Goal: Contribute content: Add original content to the website for others to see

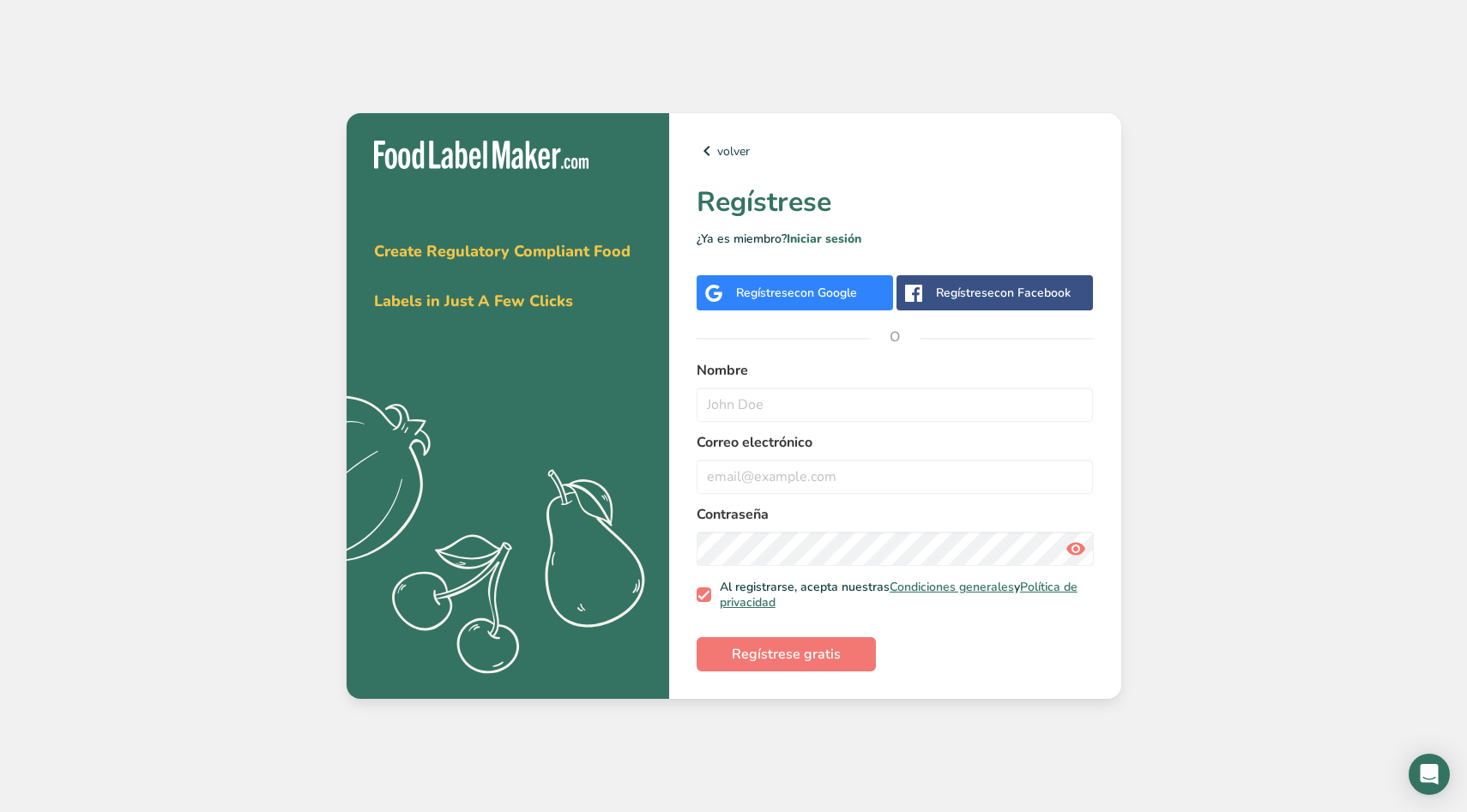
click at [773, 292] on div "Regístrese con Google" at bounding box center [796, 293] width 120 height 18
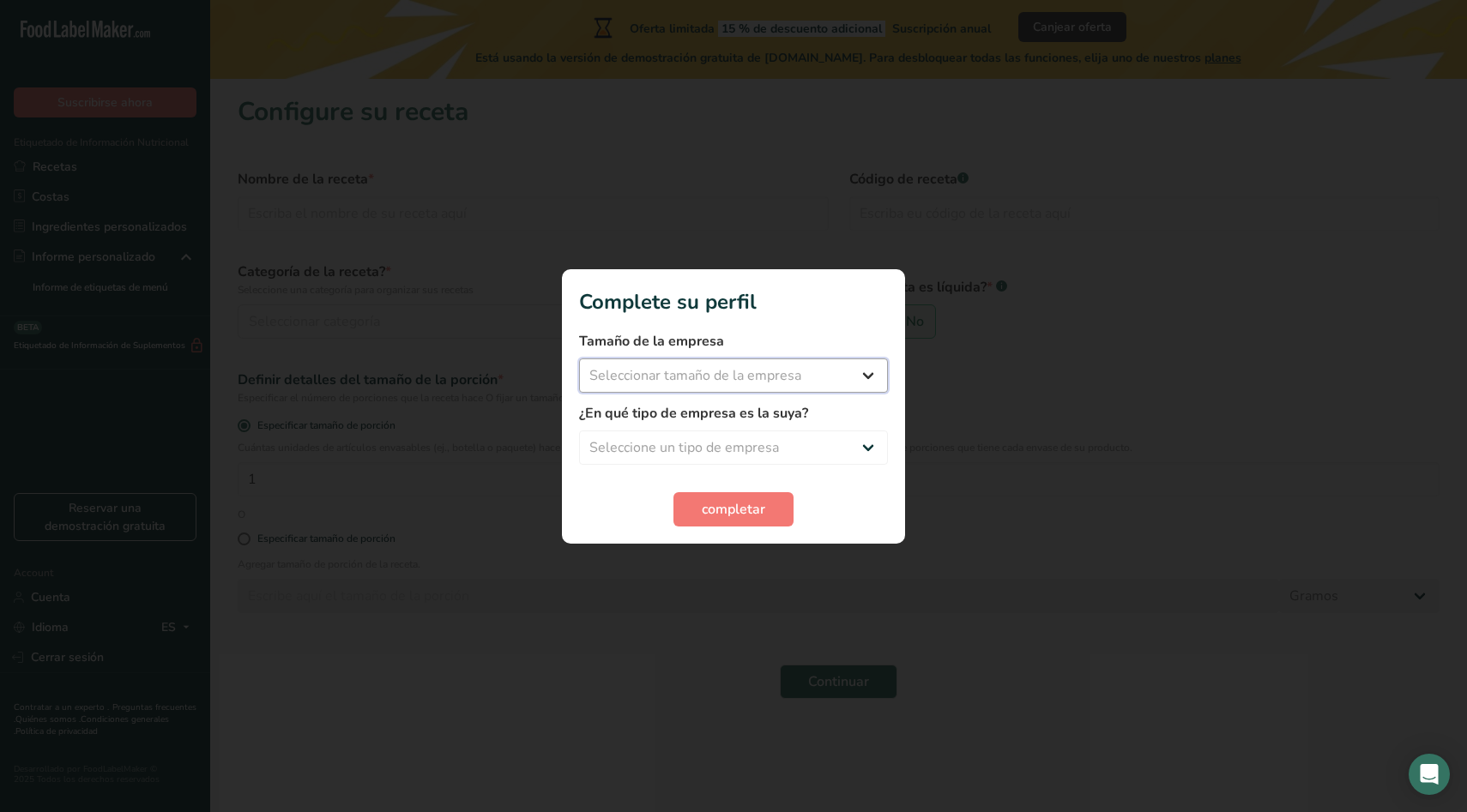
click at [775, 383] on select "Seleccionar tamaño de la empresa Menos de 10 empleados De 10 a 50 empleados De …" at bounding box center [733, 375] width 309 height 34
select select "1"
click at [734, 447] on select "Seleccione un tipo de empresa Fabricante de alimentos envasados Restaurante y c…" at bounding box center [733, 447] width 309 height 34
select select "4"
click at [768, 508] on button "completar" at bounding box center [733, 509] width 120 height 34
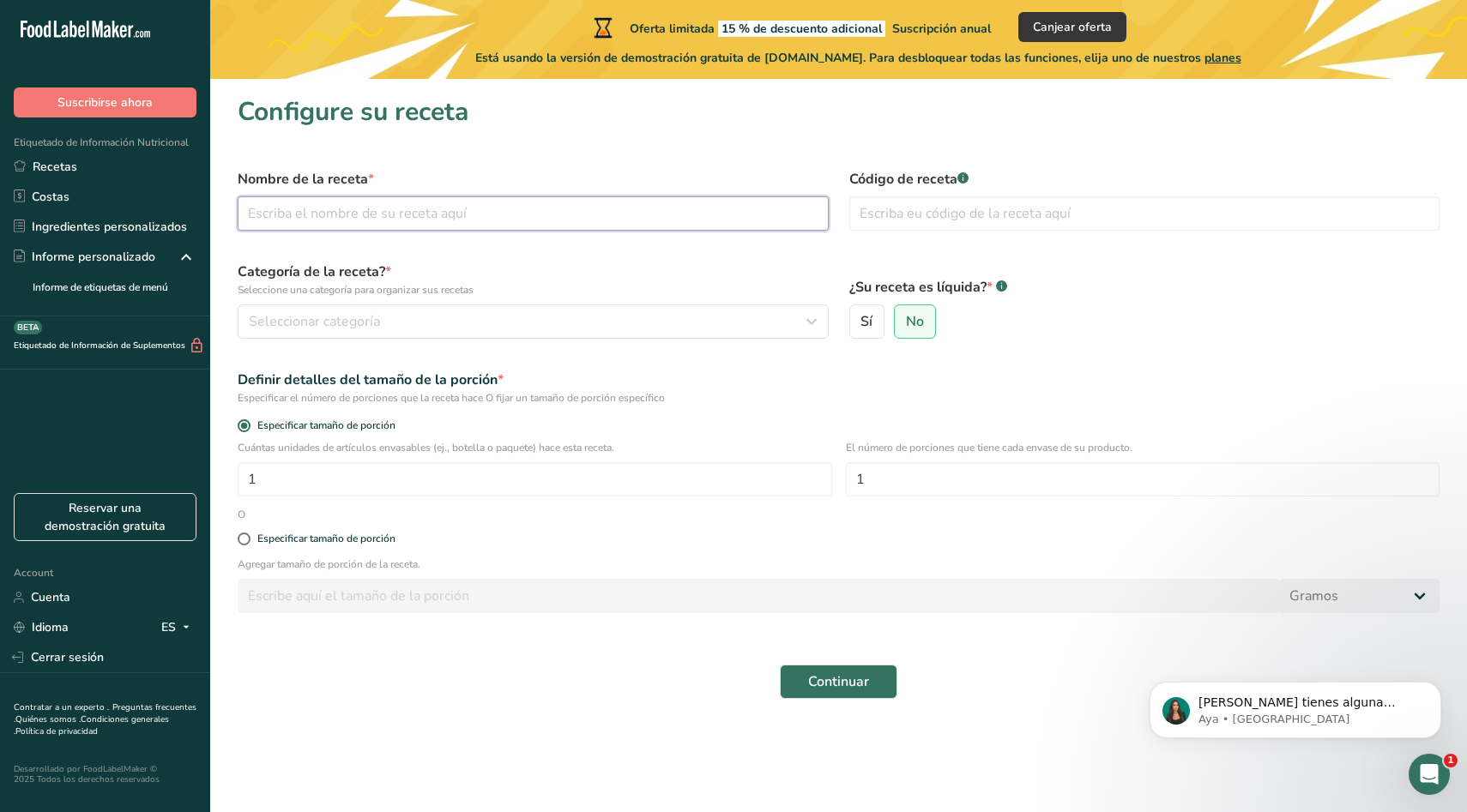
click at [424, 197] on input "text" at bounding box center [533, 213] width 590 height 34
click at [293, 214] on input "text" at bounding box center [533, 213] width 590 height 34
paste input "Beef Broth"
type input "Beef Broth Base"
click at [350, 314] on span "Seleccionar categoría" at bounding box center [314, 321] width 132 height 20
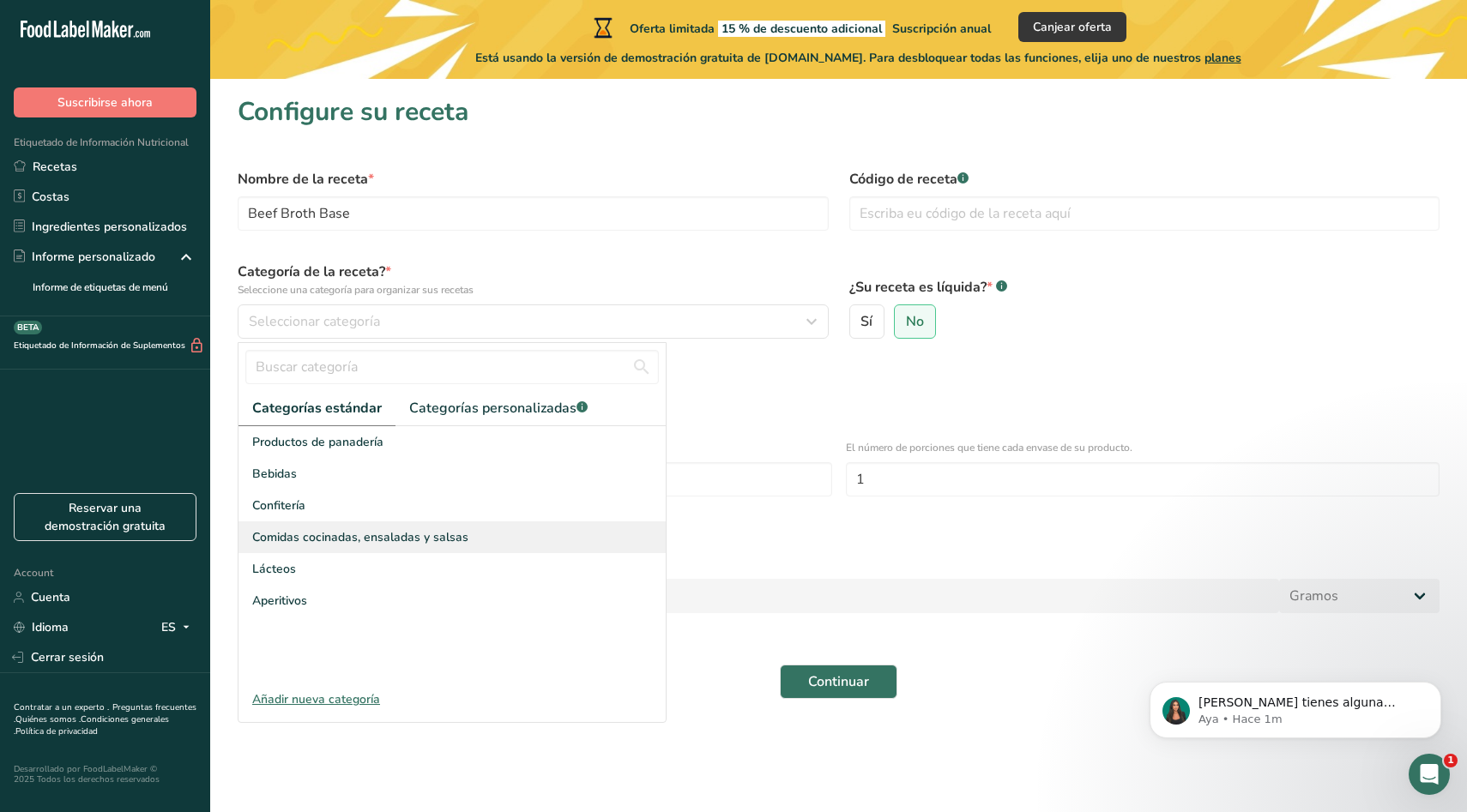
click at [380, 540] on span "Comidas cocinadas, ensaladas y salsas" at bounding box center [360, 537] width 216 height 18
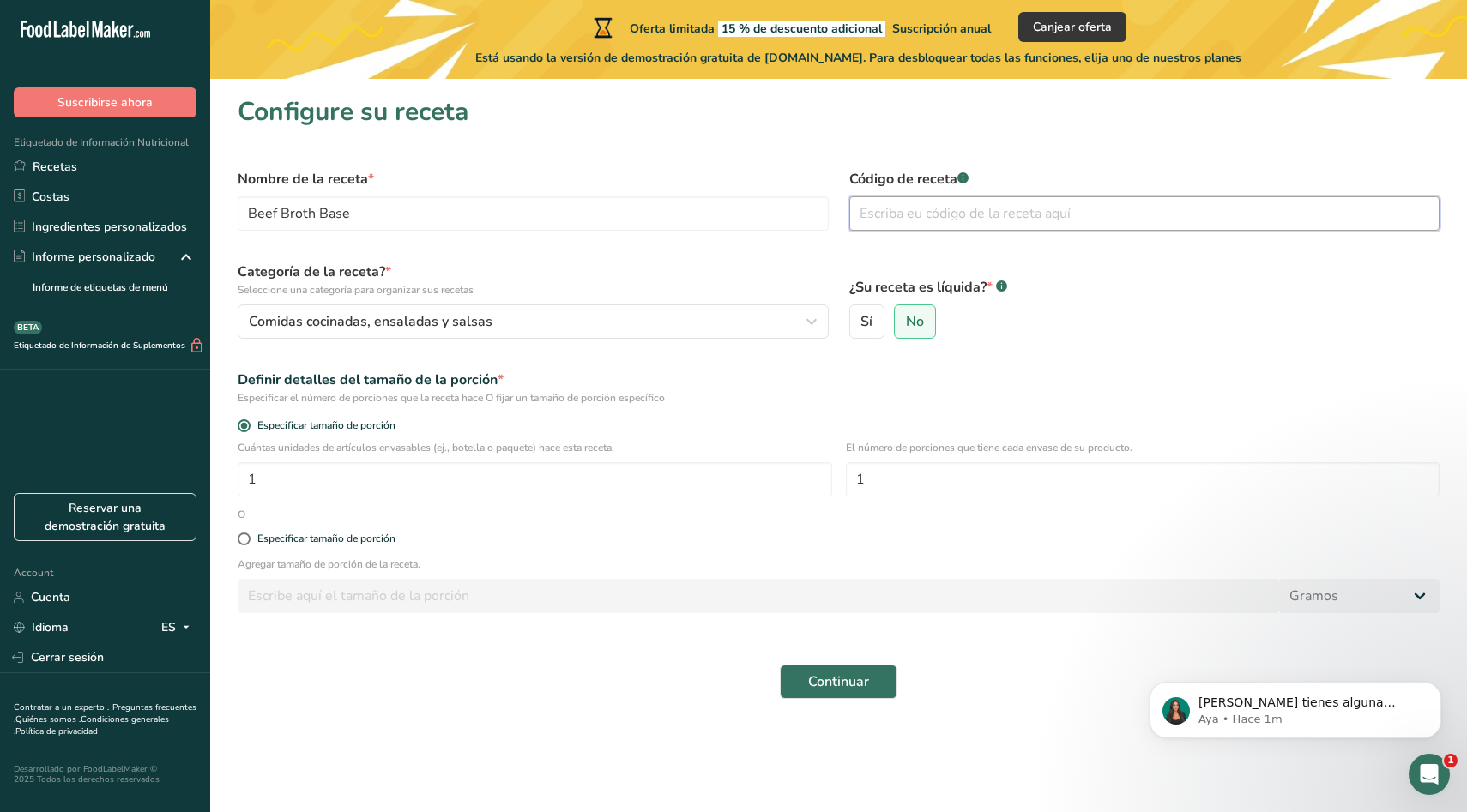
click at [906, 213] on input "text" at bounding box center [1144, 213] width 590 height 34
click at [870, 327] on span "Sí" at bounding box center [865, 321] width 12 height 17
click at [861, 327] on input "Sí" at bounding box center [855, 322] width 11 height 11
radio input "true"
radio input "false"
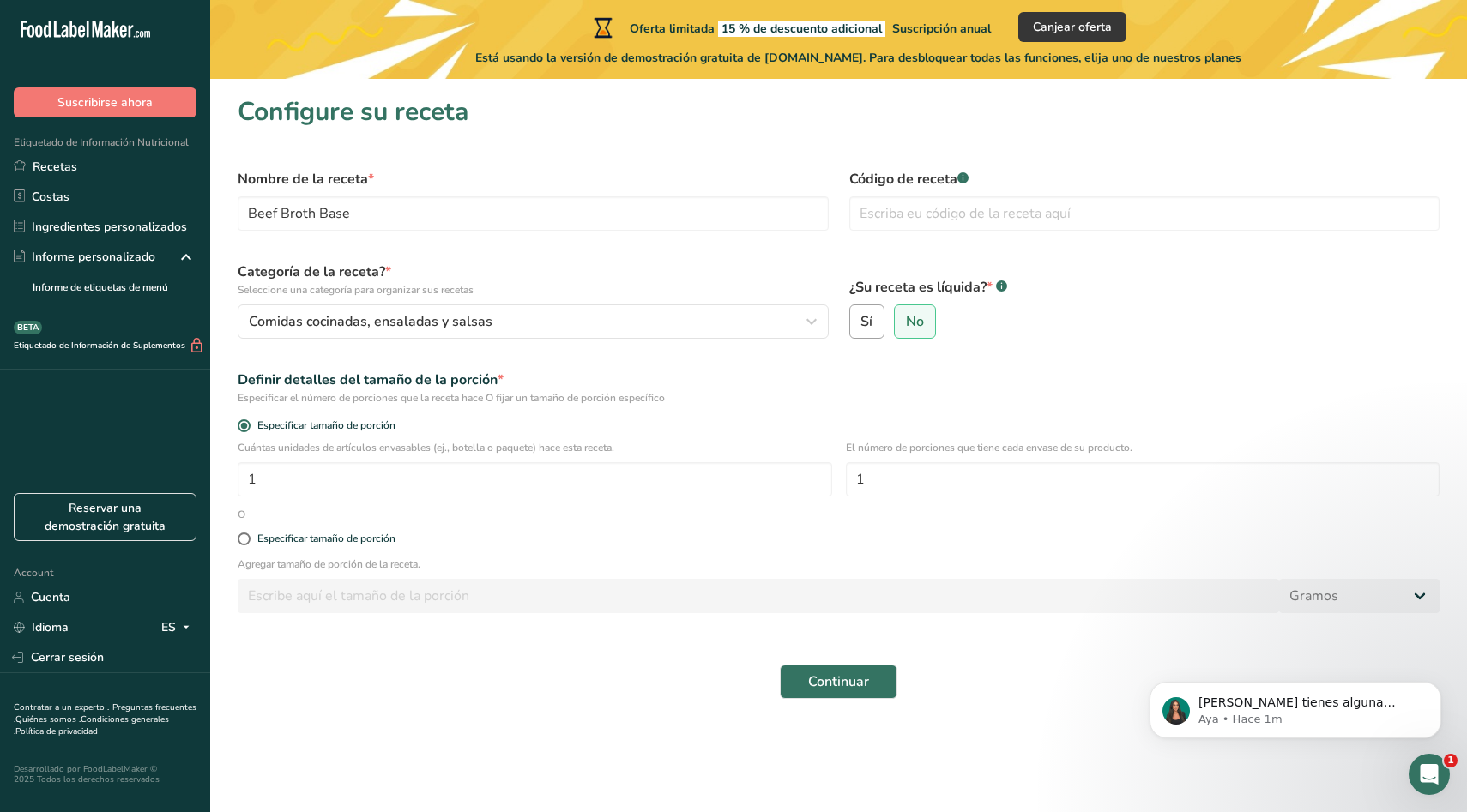
select select "22"
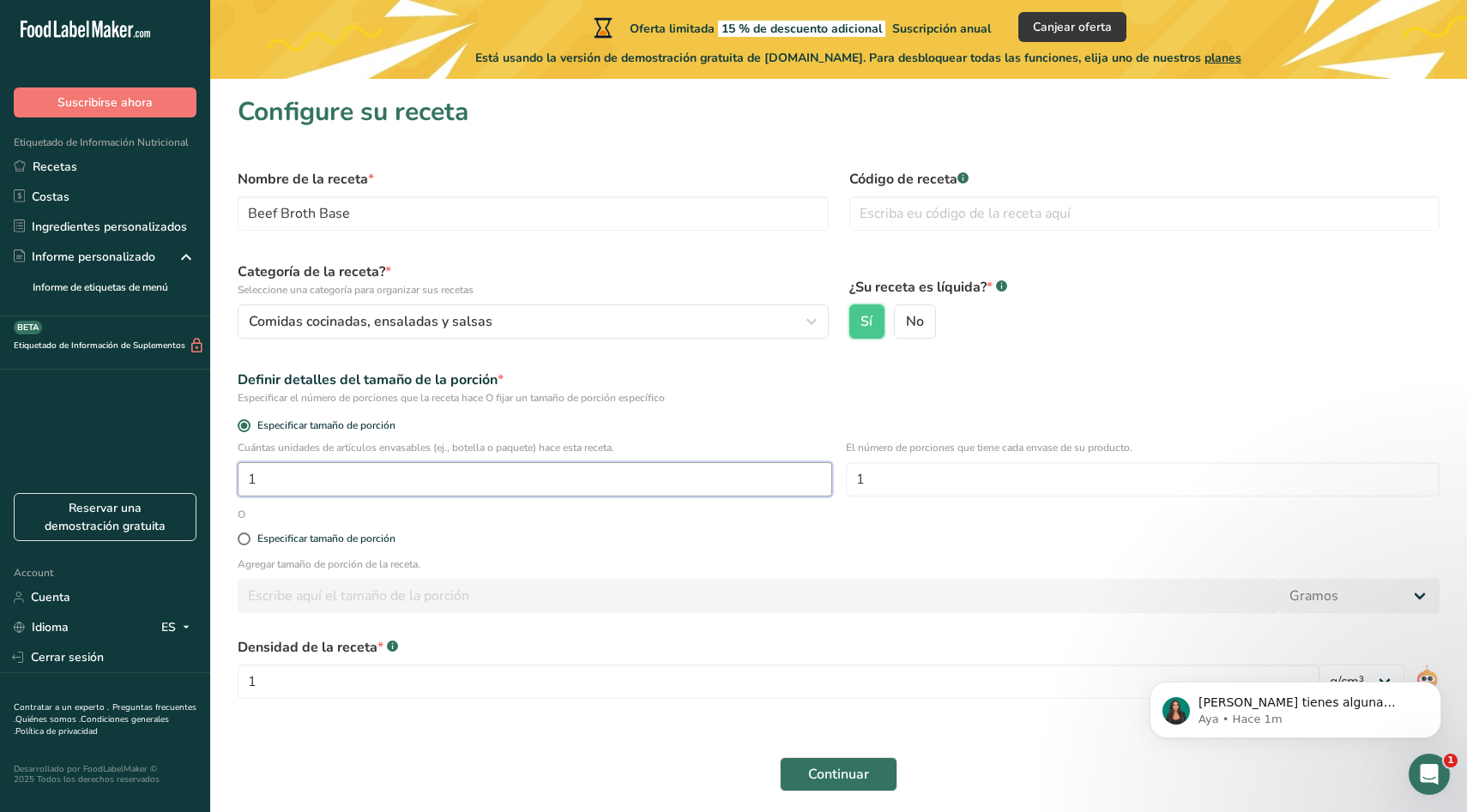
click at [343, 476] on input "1" at bounding box center [534, 479] width 594 height 34
type input "16"
click at [240, 536] on span at bounding box center [244, 539] width 13 height 13
click at [240, 536] on input "Especificar tamaño de porción" at bounding box center [243, 539] width 11 height 11
radio input "true"
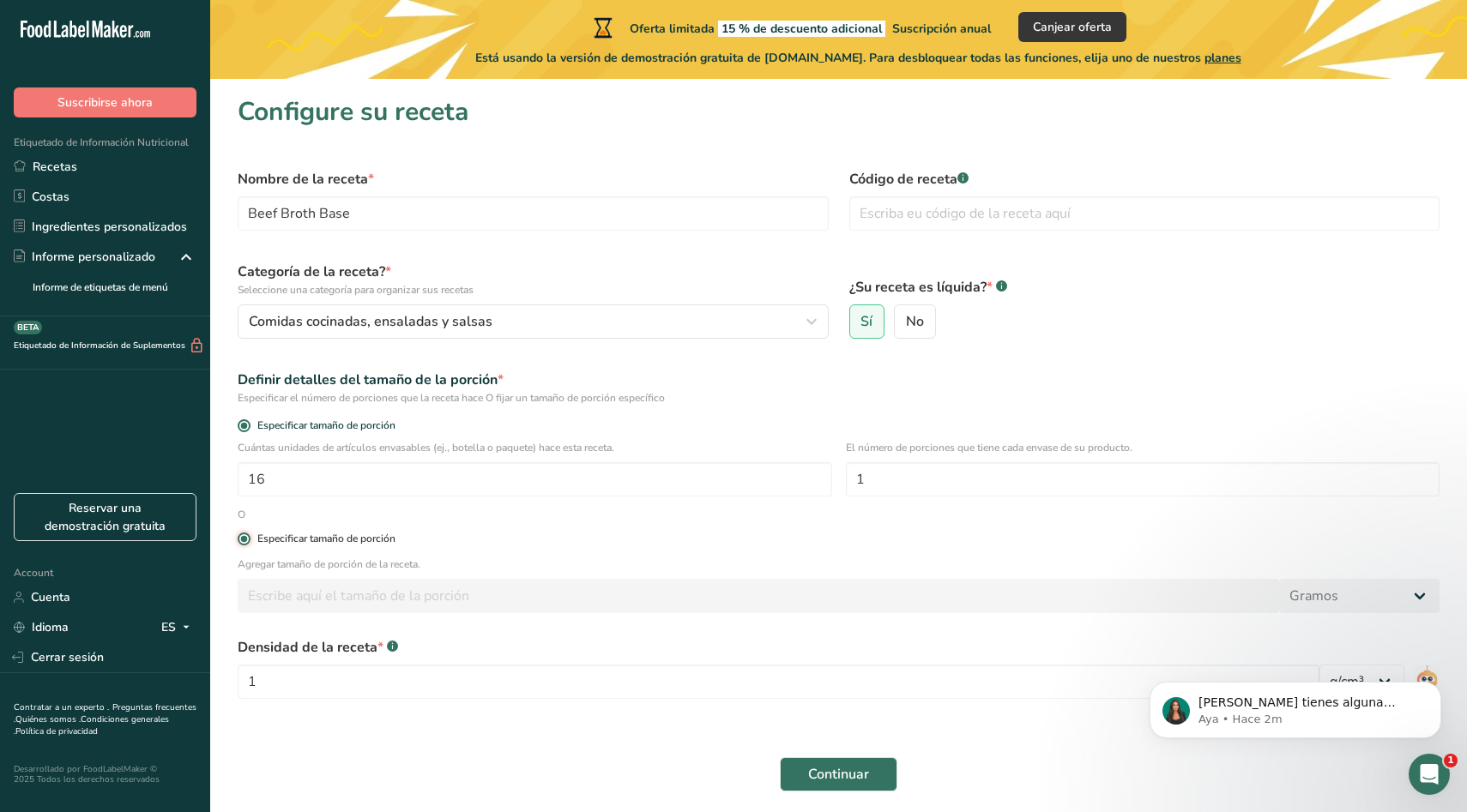
radio input "false"
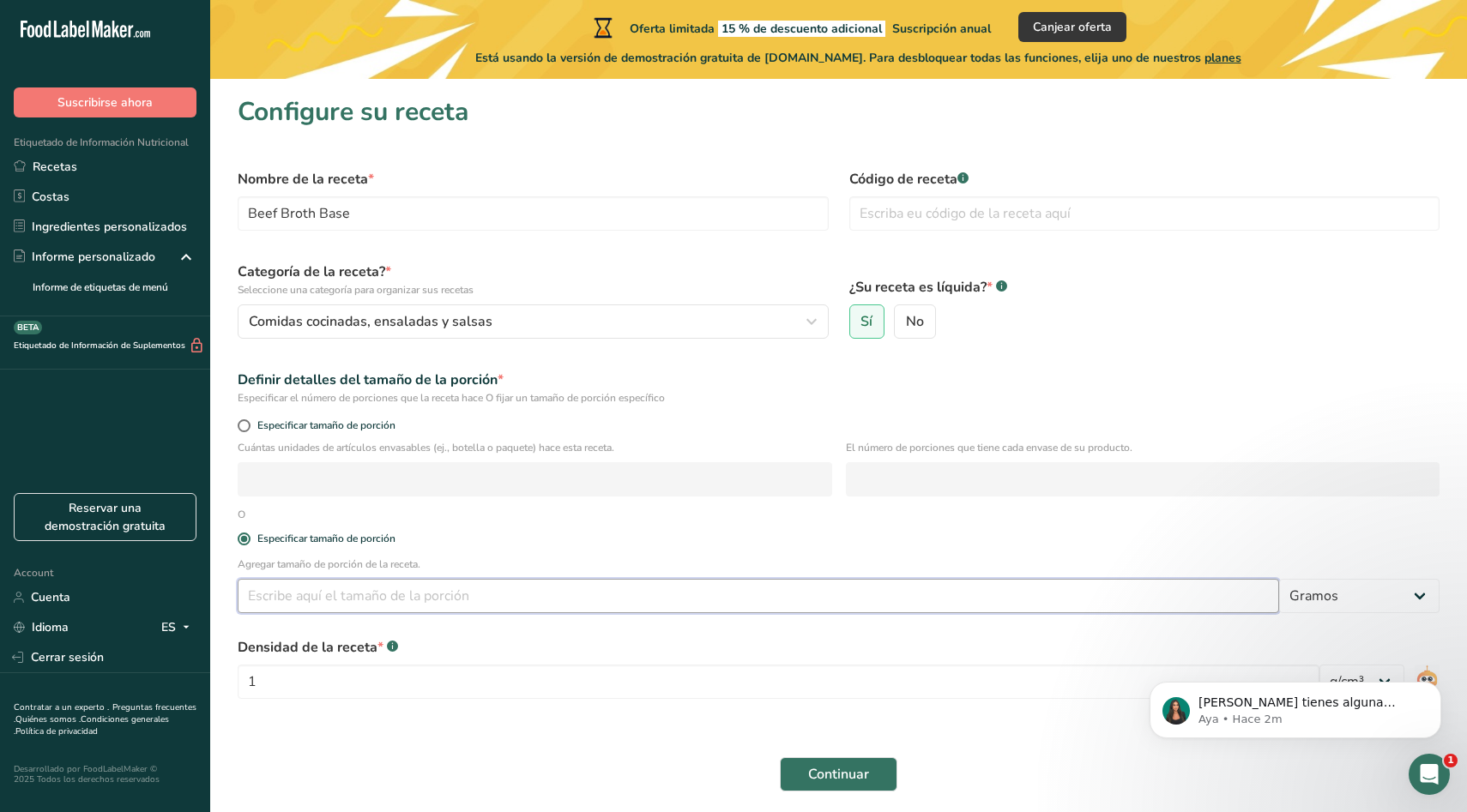
click at [291, 597] on input "number" at bounding box center [758, 595] width 1041 height 34
click at [1329, 599] on select "Gramos kg mg mcg libras onza [GEOGRAPHIC_DATA] mL onza líquida [GEOGRAPHIC_DATA…" at bounding box center [1358, 595] width 160 height 34
select select "5"
click at [388, 592] on input "number" at bounding box center [758, 595] width 1041 height 34
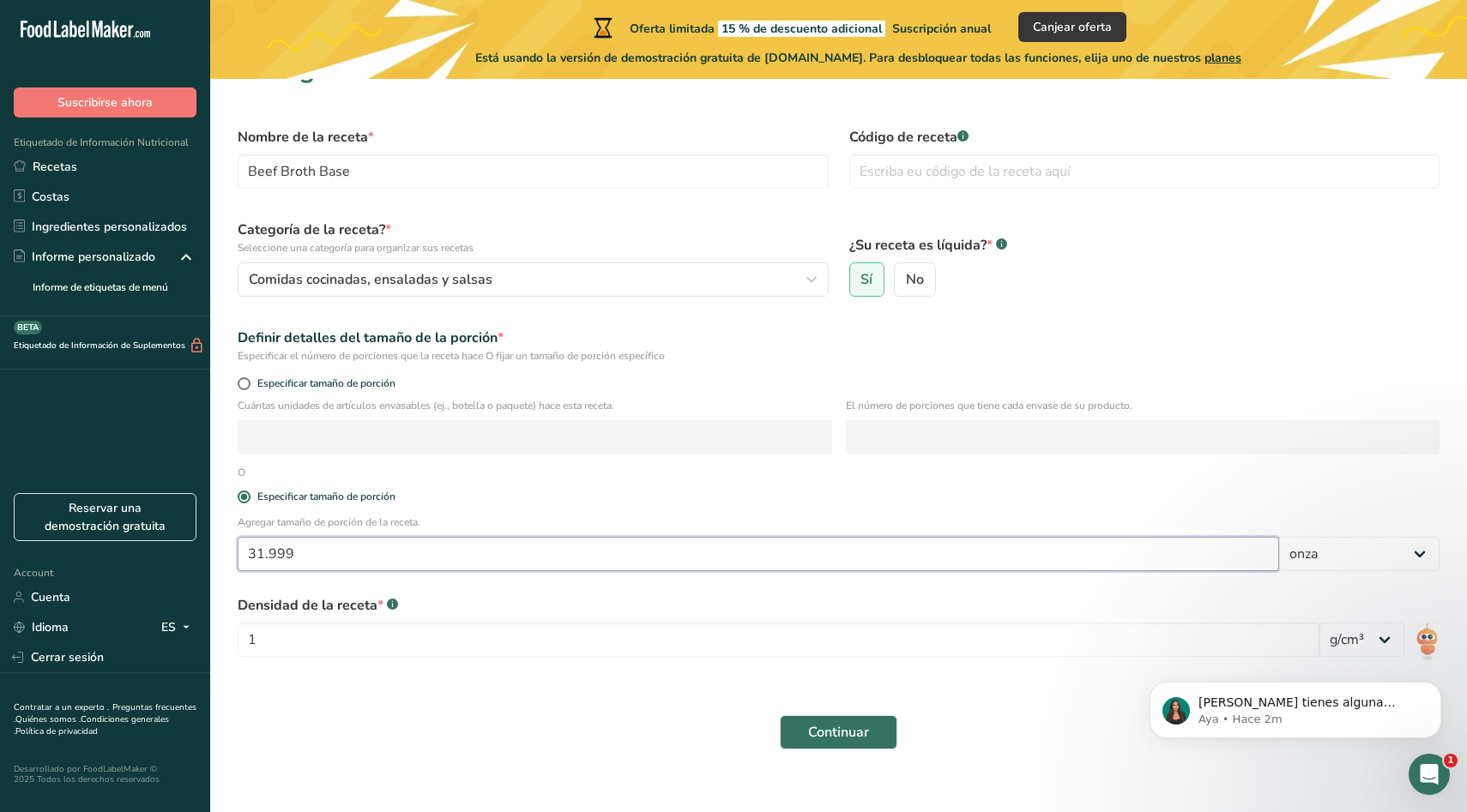
scroll to position [62, 0]
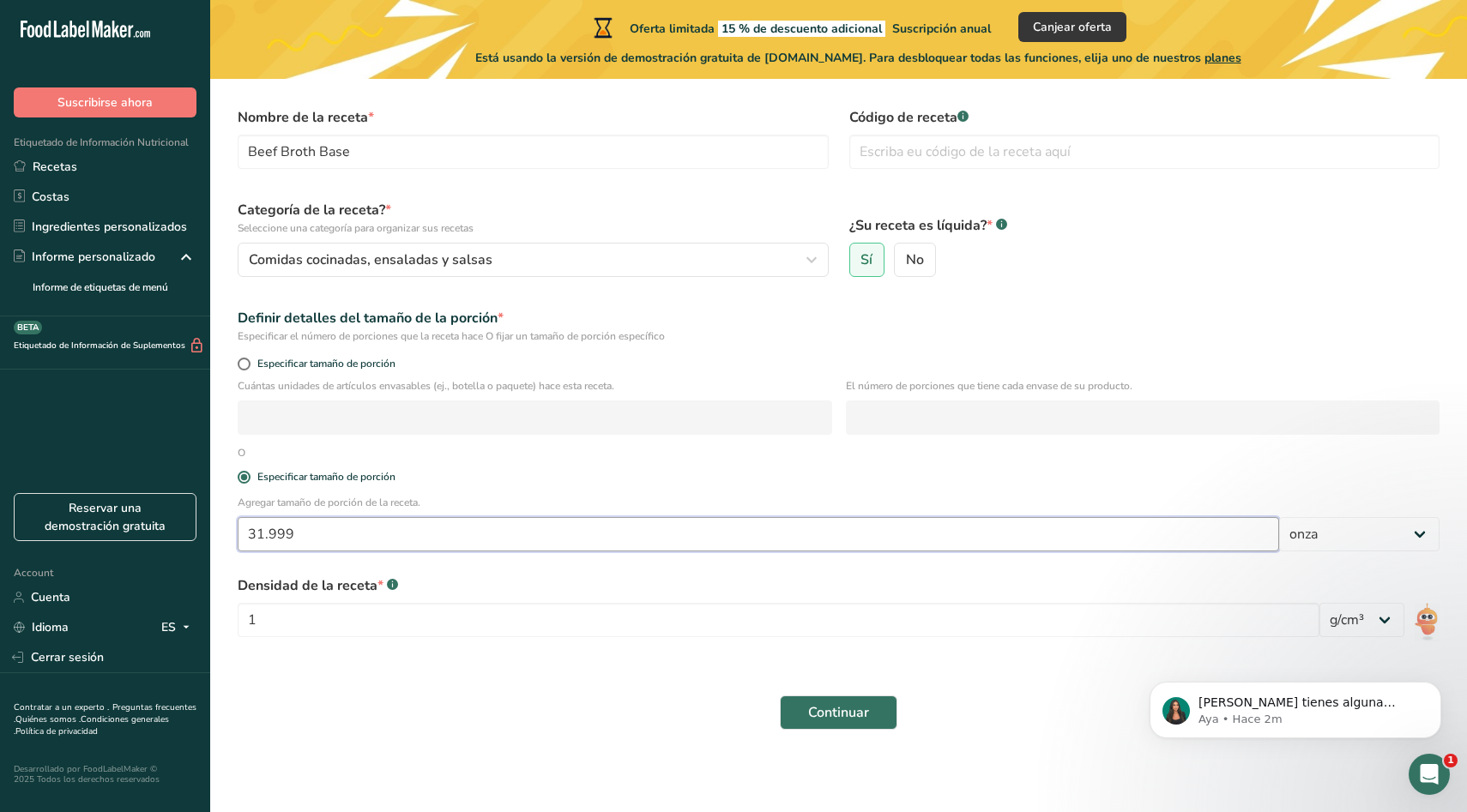
click at [397, 532] on input "31.999" at bounding box center [758, 533] width 1041 height 34
type input "32"
click at [1377, 617] on select "lb/pie³ g/cm³" at bounding box center [1361, 620] width 85 height 34
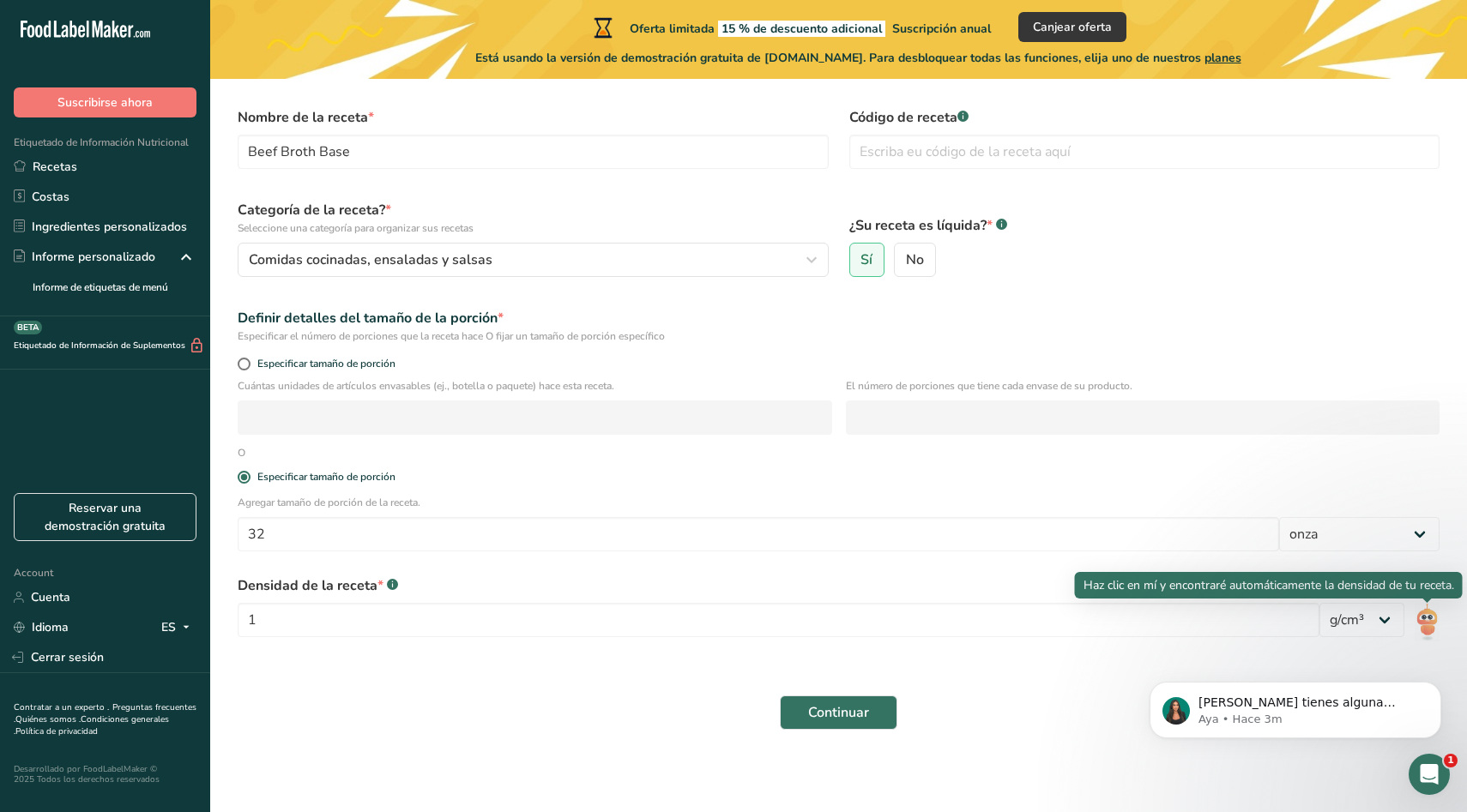
click at [1431, 616] on img at bounding box center [1427, 623] width 25 height 39
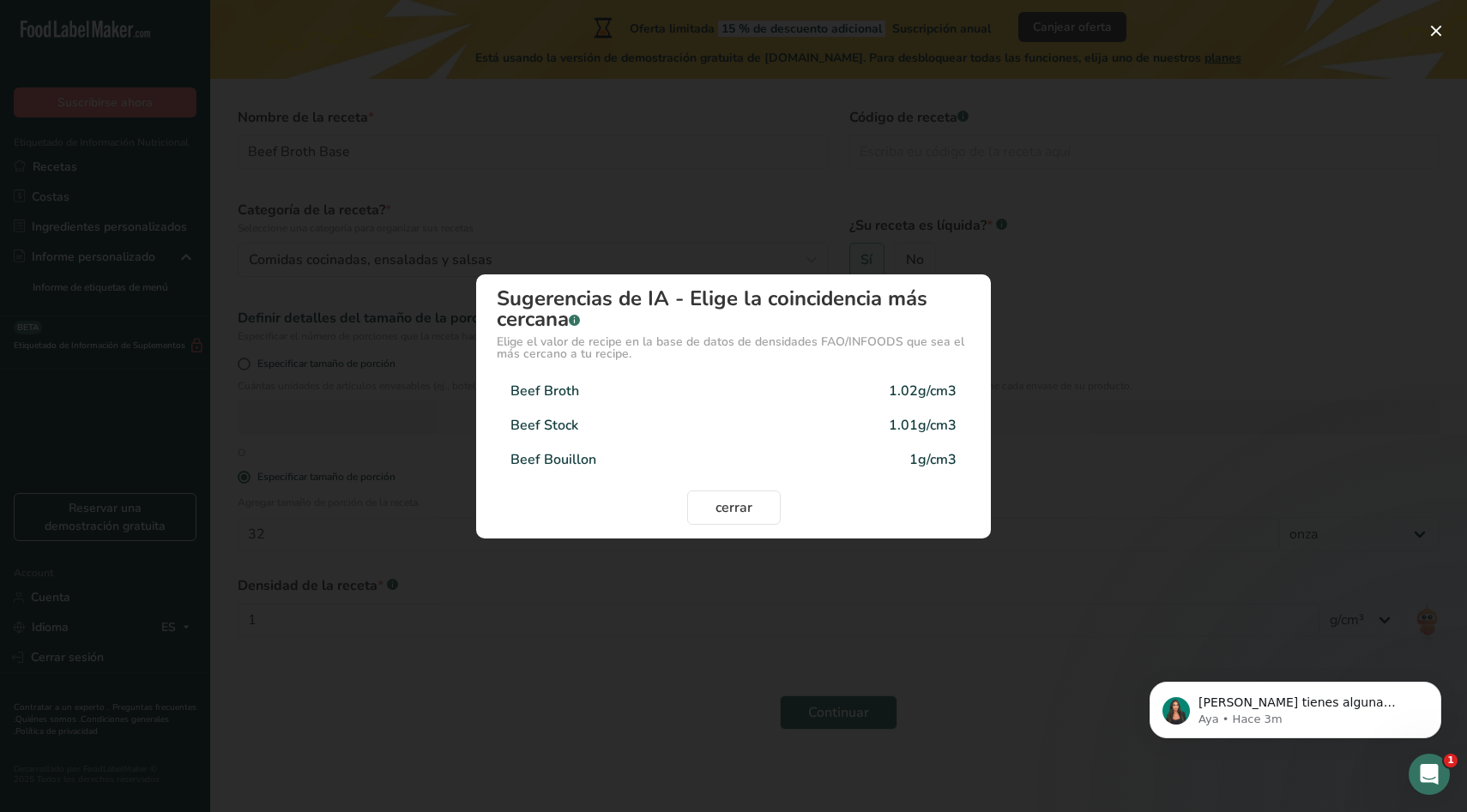
click at [595, 417] on div "Beef Stock 1.01g/cm3" at bounding box center [733, 425] width 474 height 34
type input "1.01"
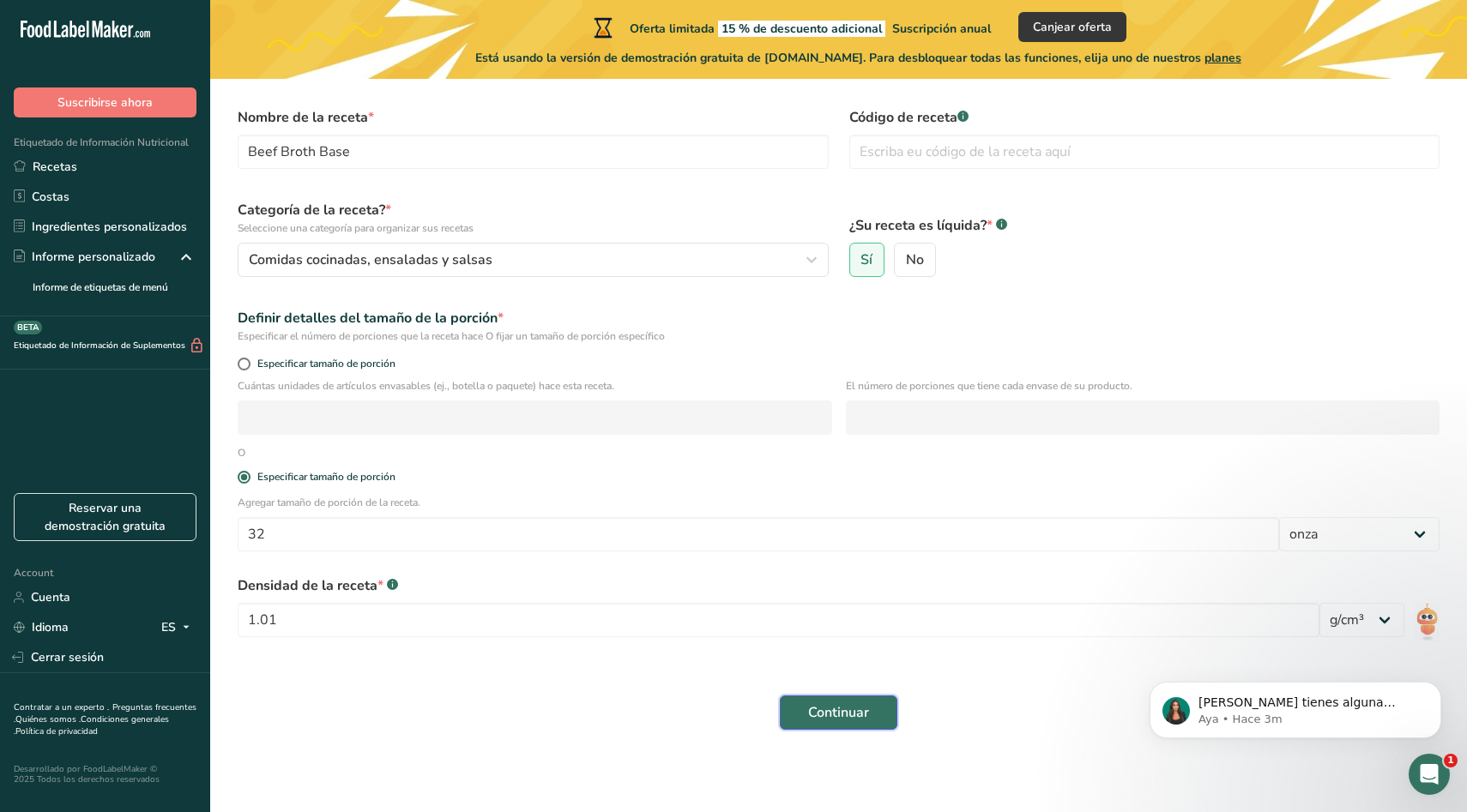
click at [829, 704] on span "Continuar" at bounding box center [838, 713] width 61 height 20
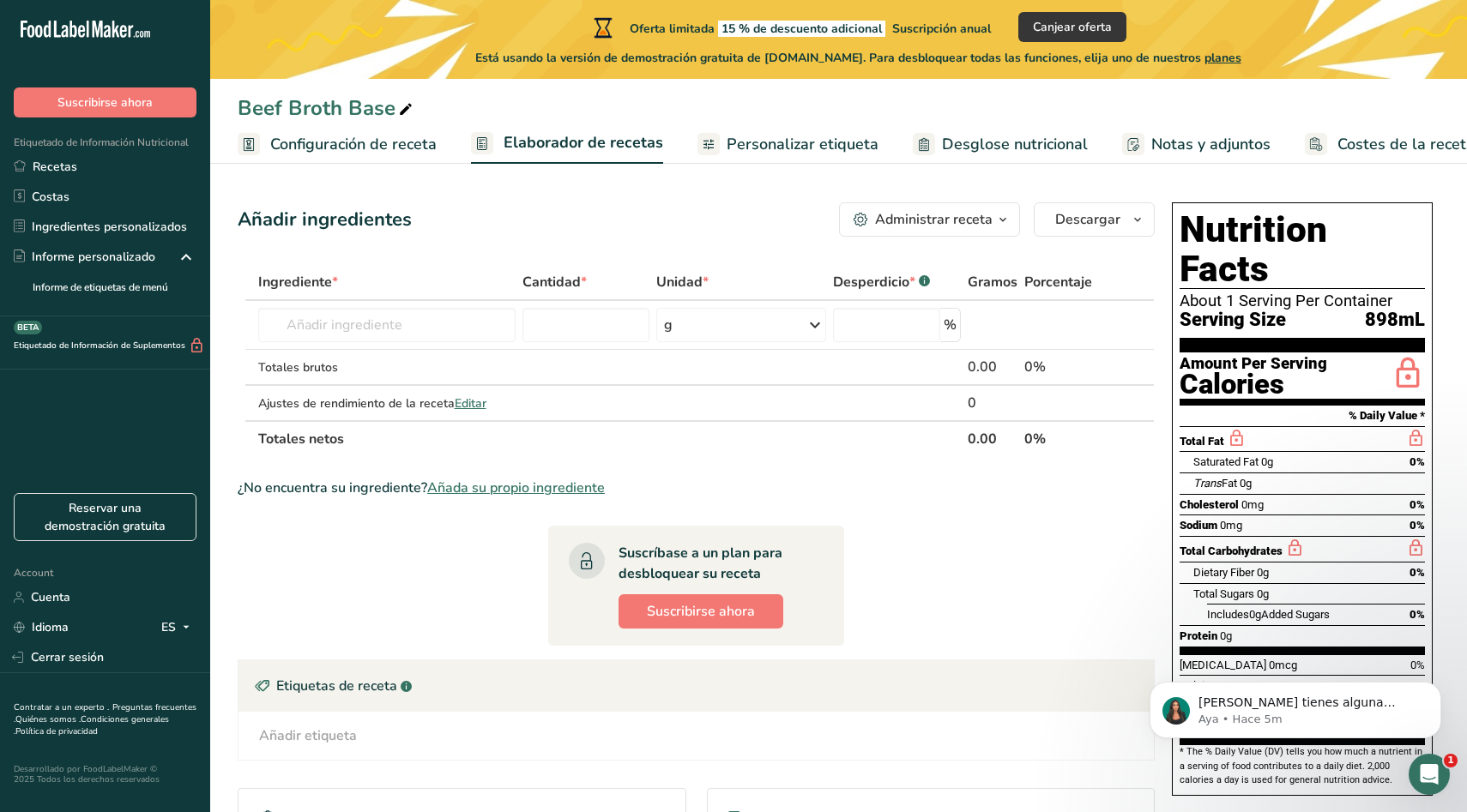
click at [400, 102] on icon at bounding box center [406, 109] width 16 height 24
type input "Beef Broth"
click at [380, 315] on input "text" at bounding box center [387, 325] width 258 height 34
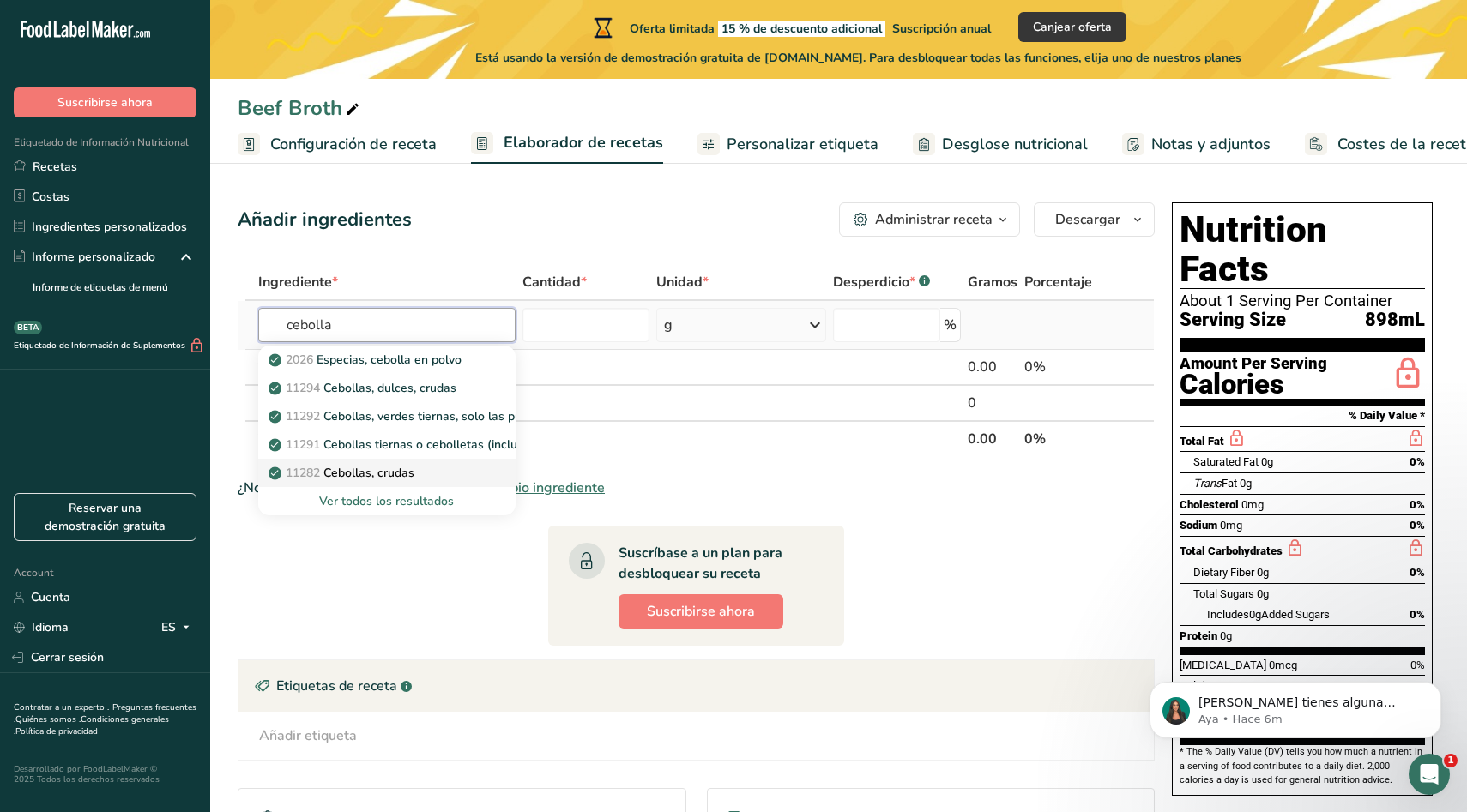
type input "cebolla"
click at [411, 465] on p "11282 Cebollas, crudas" at bounding box center [343, 473] width 143 height 18
type input "Onions, raw"
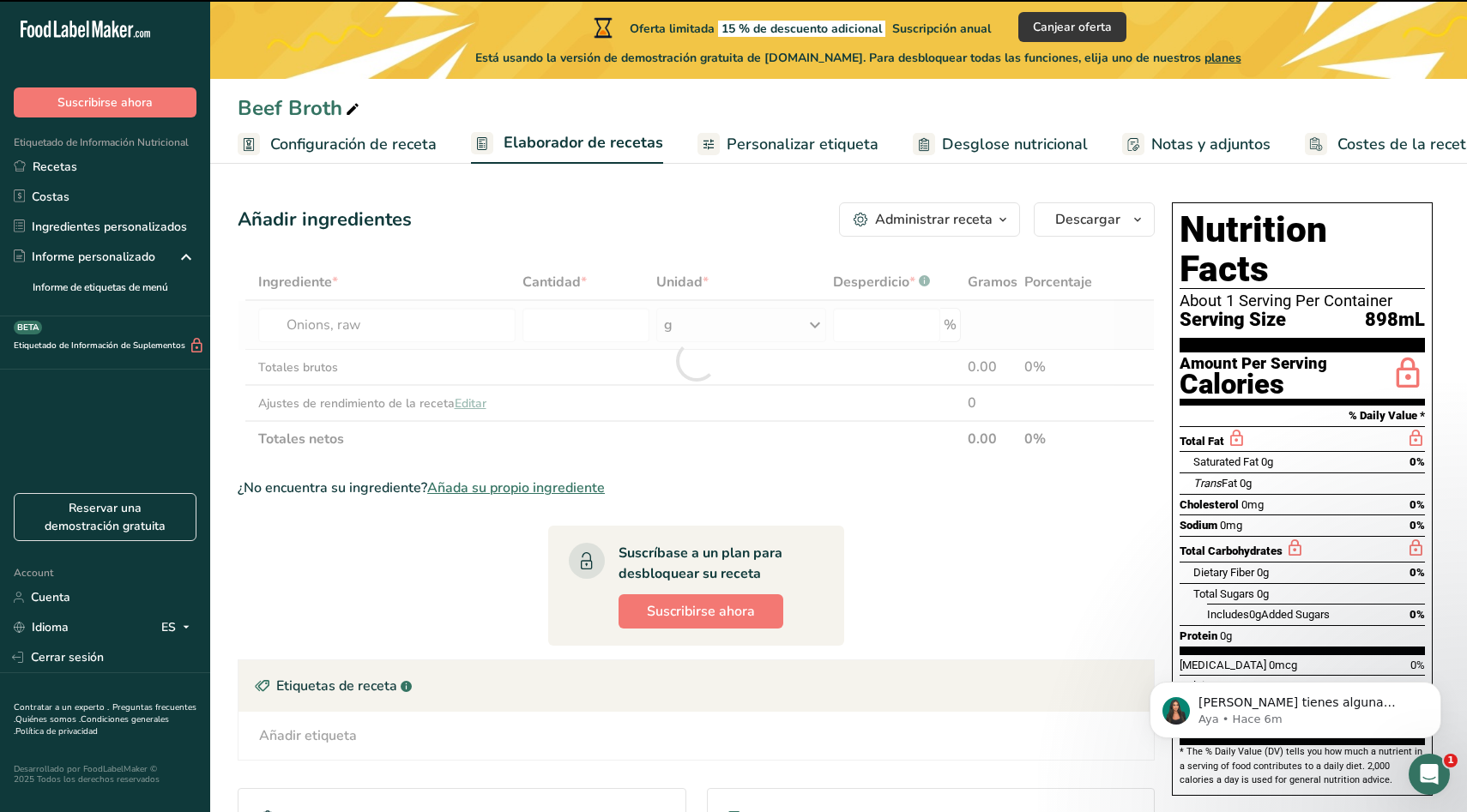
type input "0"
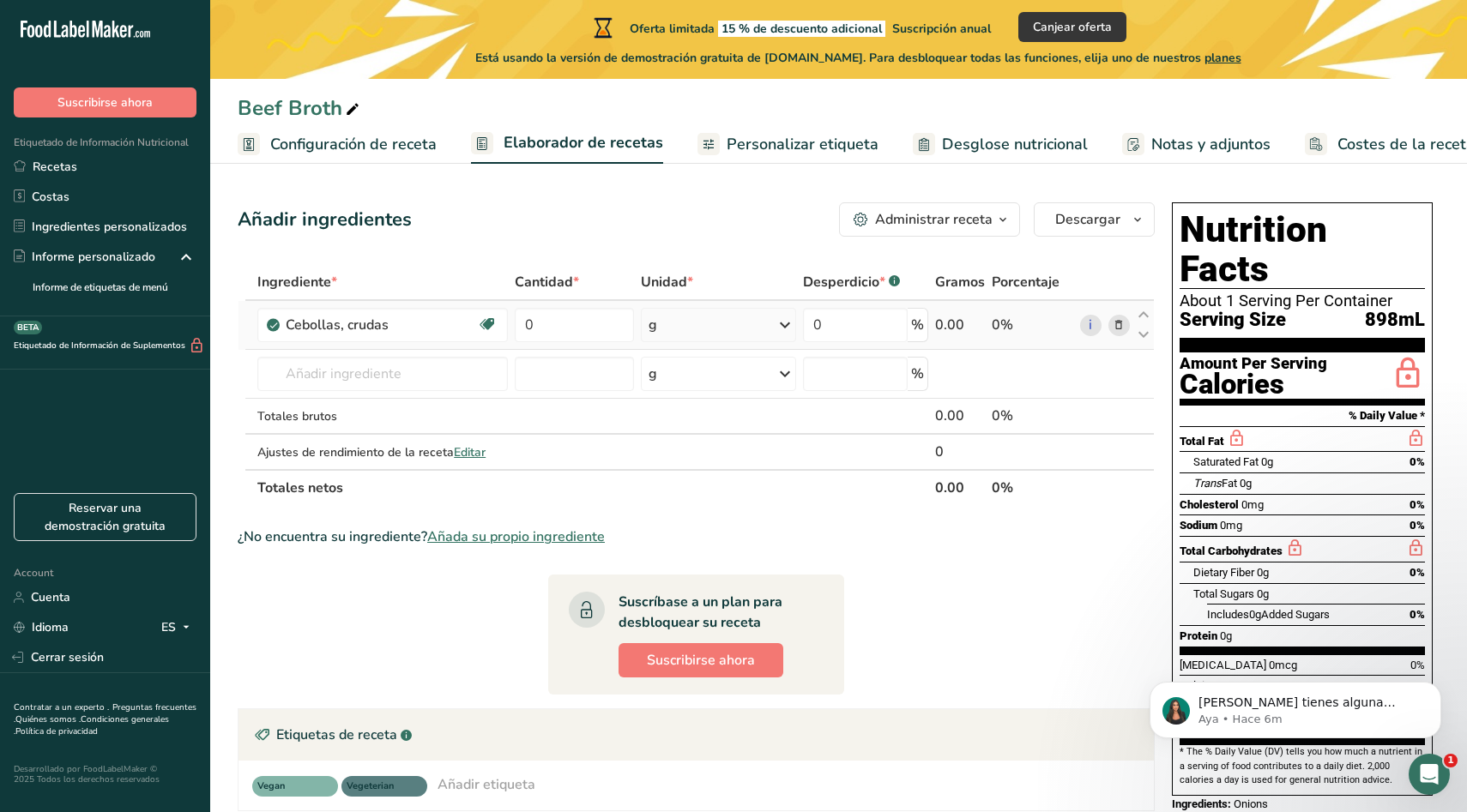
click at [671, 319] on div "g" at bounding box center [718, 325] width 155 height 34
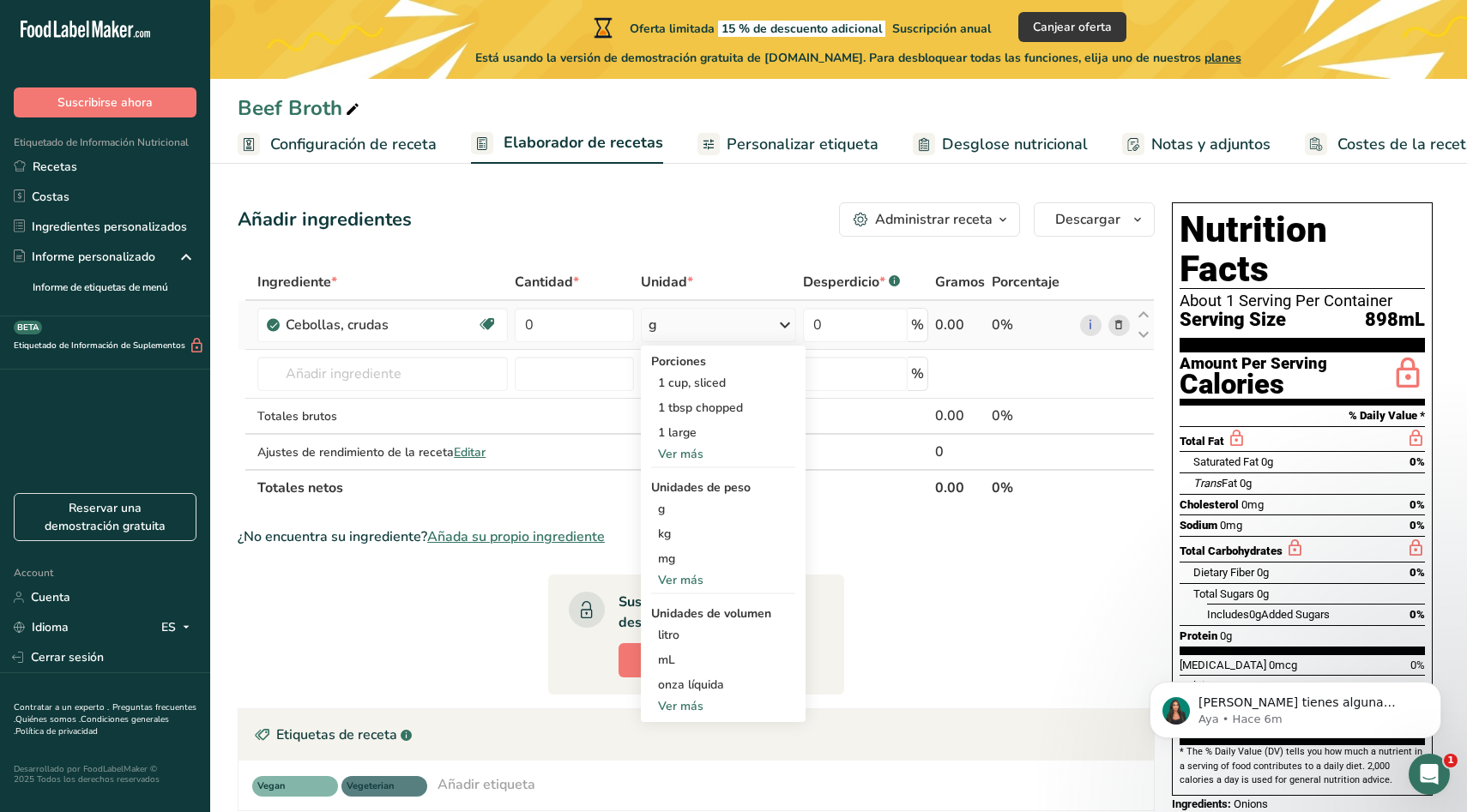
click at [729, 452] on div "Ver más" at bounding box center [723, 454] width 144 height 18
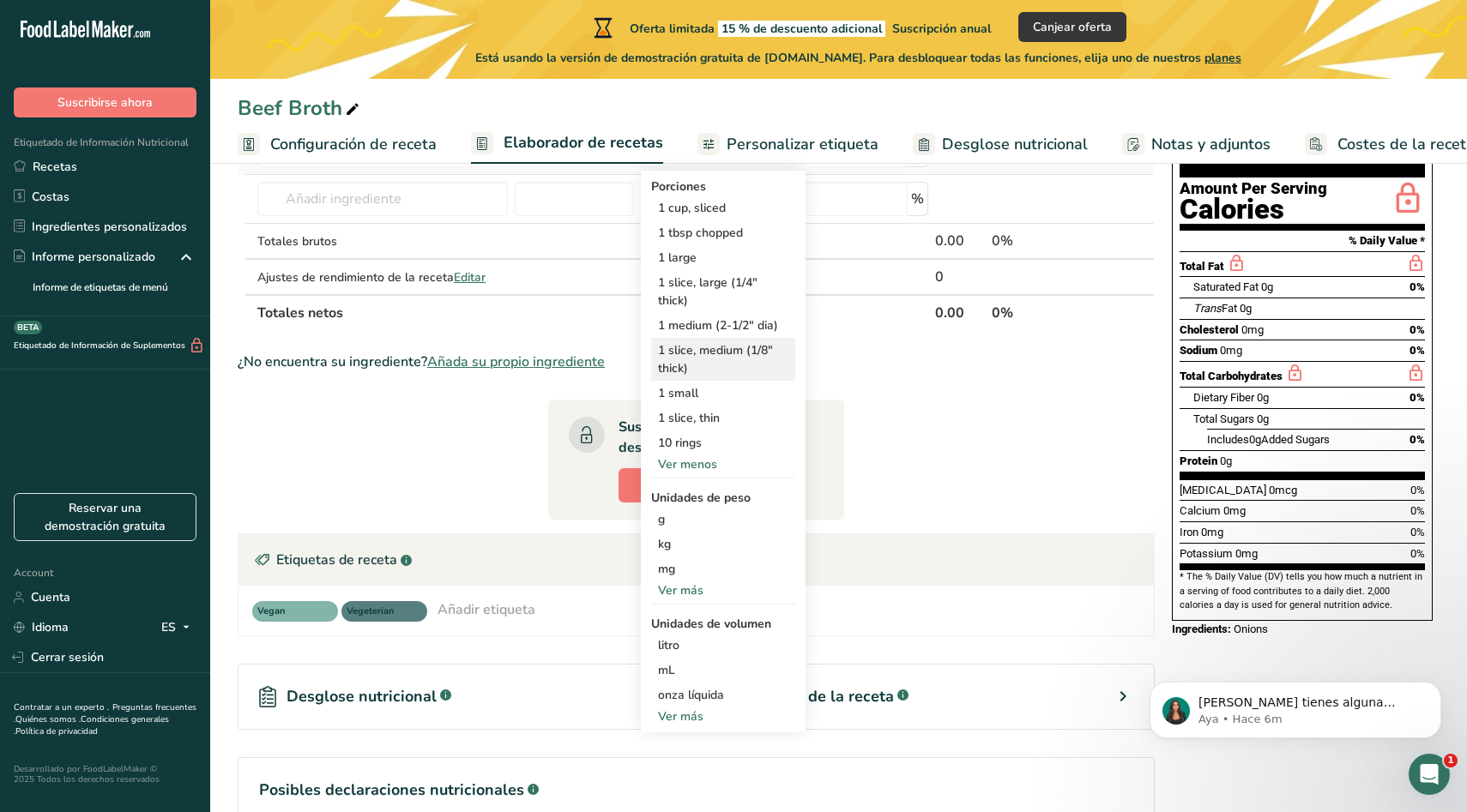
scroll to position [178, 0]
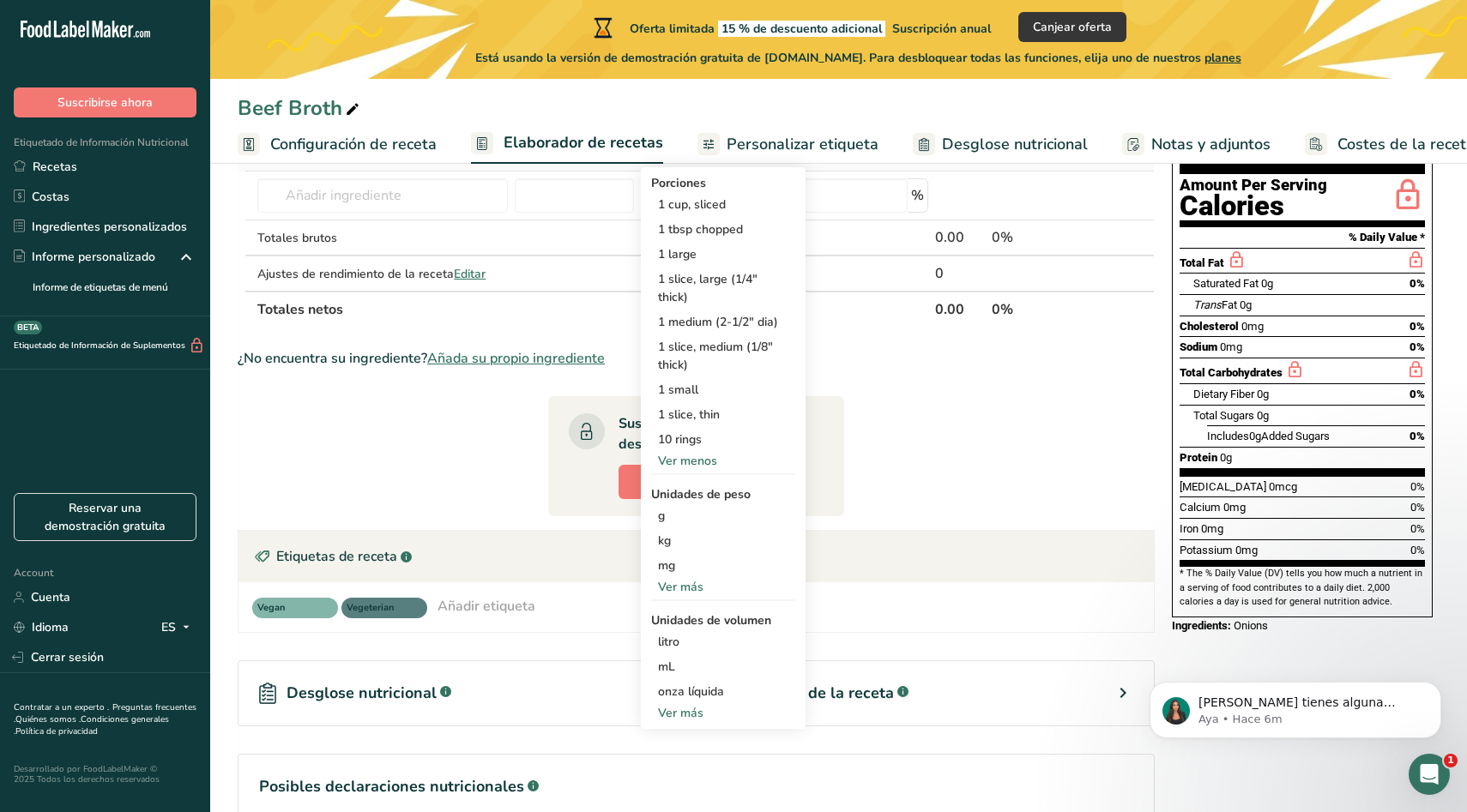
click at [717, 578] on div "Ver más" at bounding box center [723, 587] width 144 height 18
click at [696, 609] on div "lb" at bounding box center [723, 615] width 144 height 25
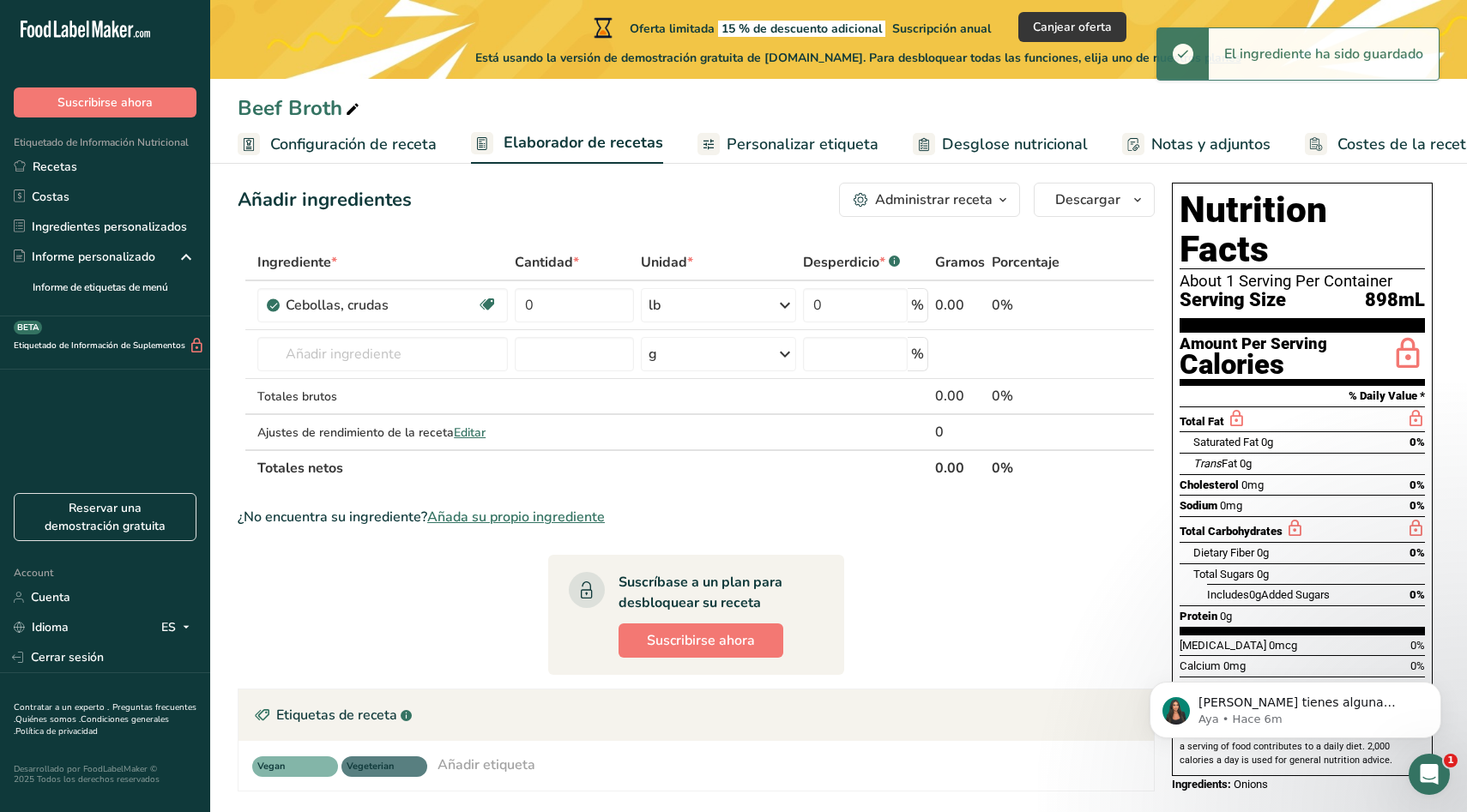
scroll to position [0, 0]
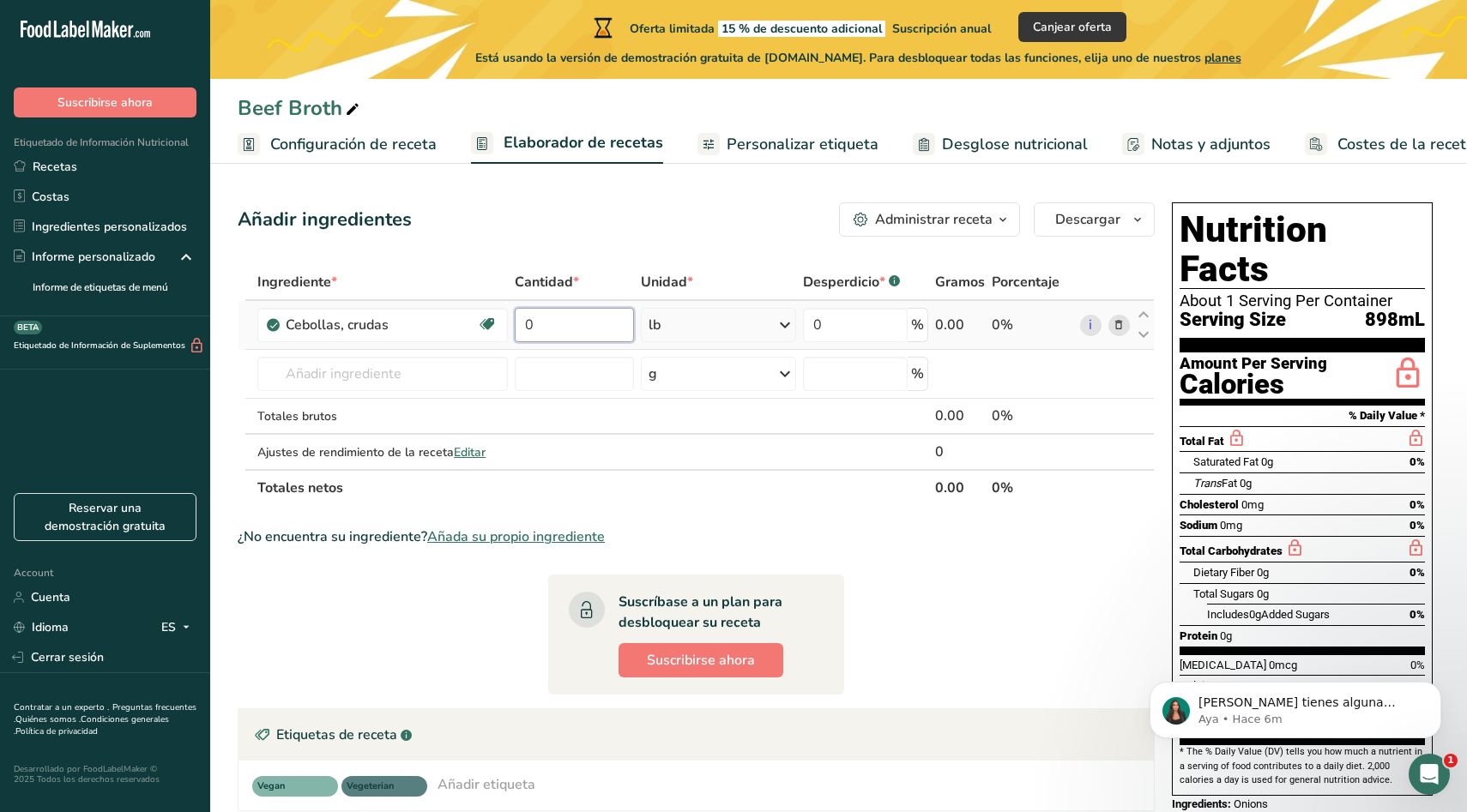
click at [580, 322] on input "0" at bounding box center [574, 325] width 120 height 34
type input "1.7"
click at [757, 200] on div "Añadir ingredientes Administrar receta Eliminar receta Duplicar receta Escalar …" at bounding box center [701, 666] width 927 height 940
click at [347, 372] on input "text" at bounding box center [382, 373] width 249 height 34
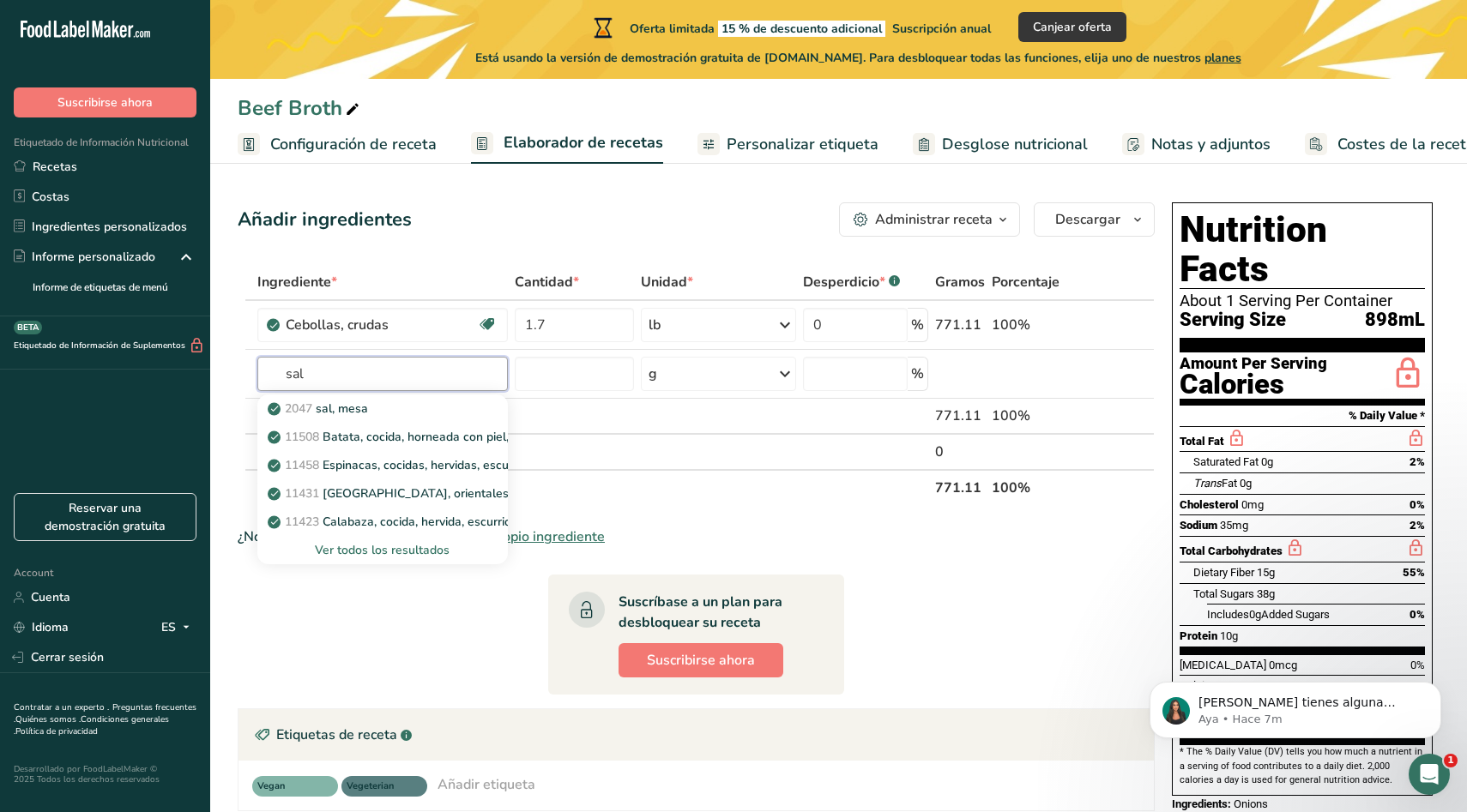
type input "sal"
click at [1000, 619] on section "Ingrediente * Cantidad * Unidad * Desperdicio * .a-a{fill:#347362;}.b-a{fill:#f…" at bounding box center [695, 686] width 917 height 844
